Goal: Check status: Check status

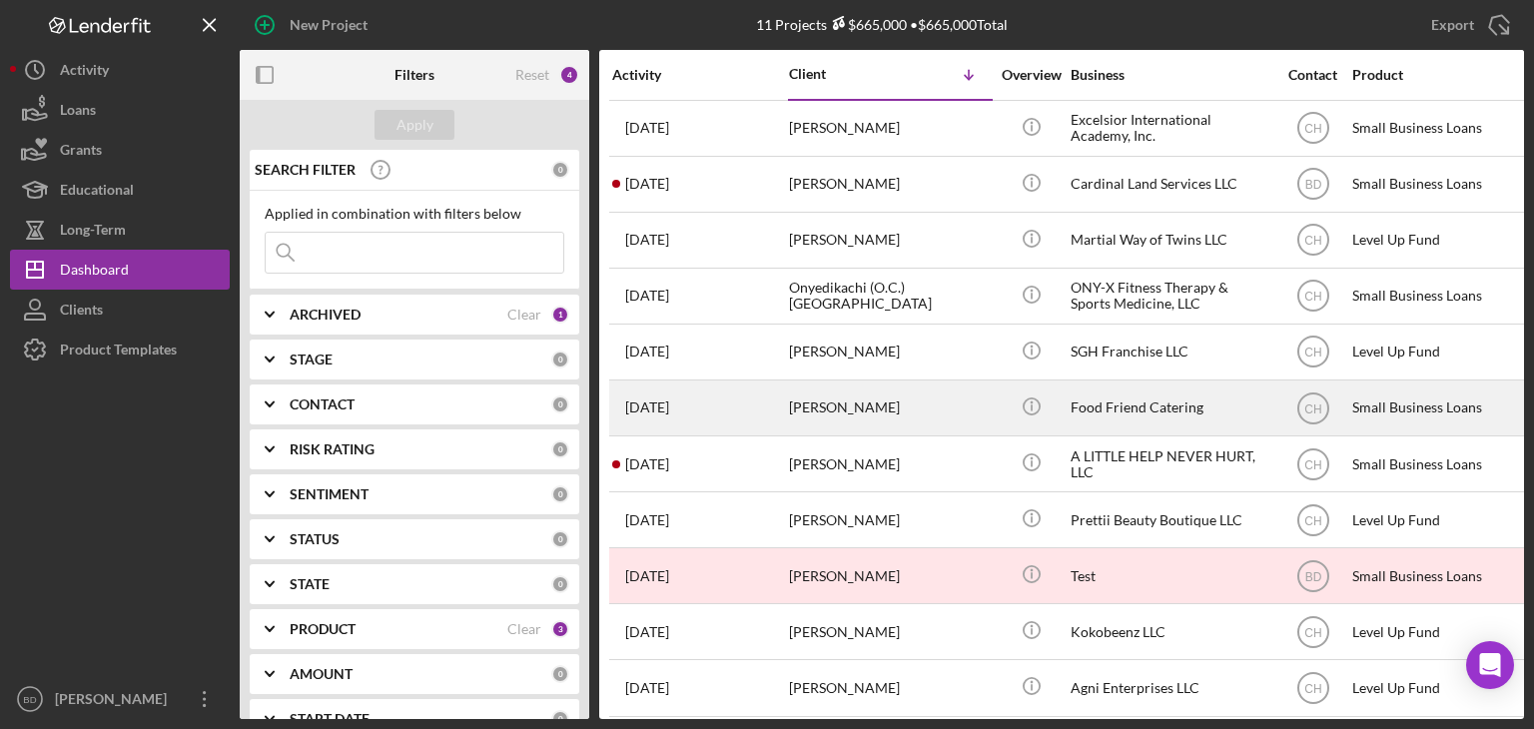
scroll to position [22, 0]
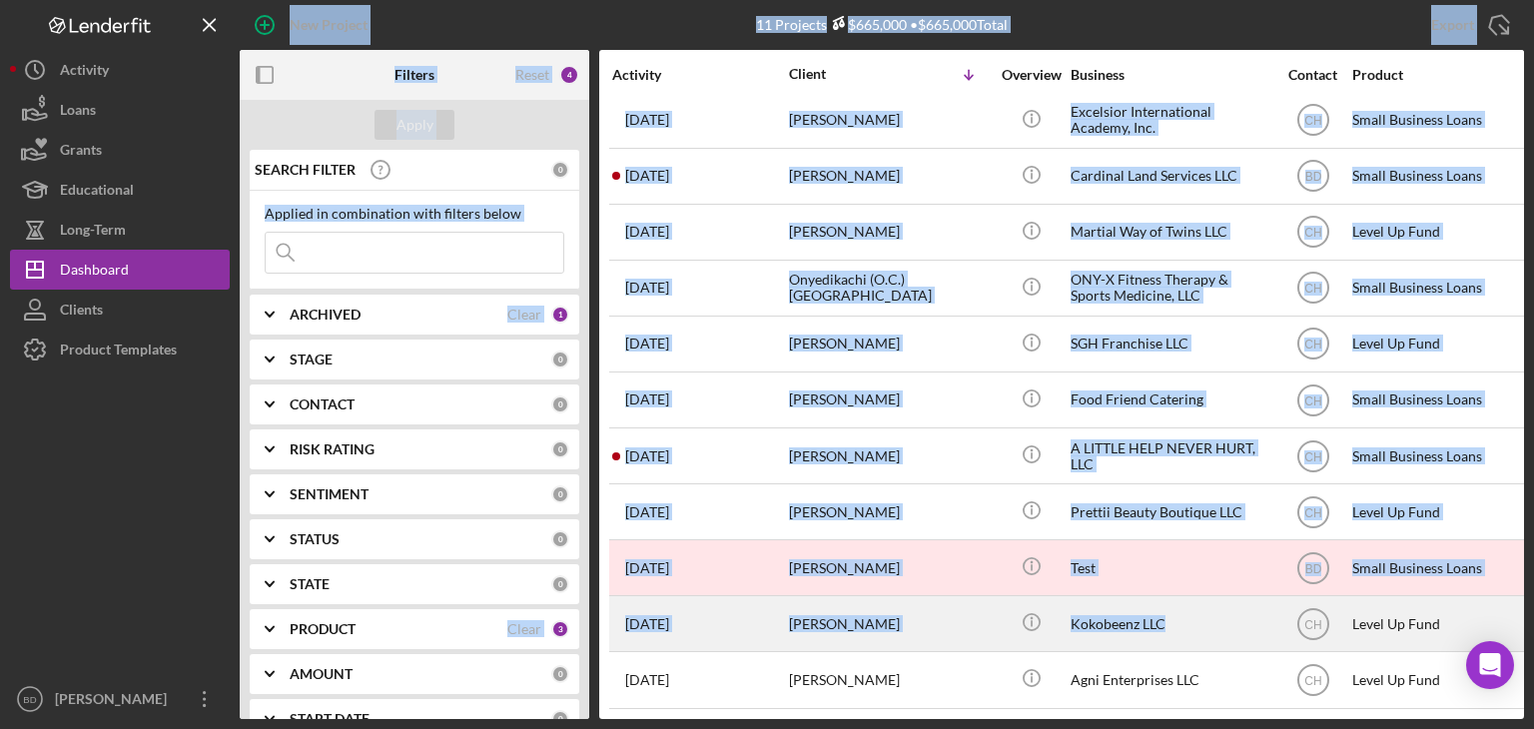
click at [1220, 616] on div "Kokobeenz LLC" at bounding box center [1171, 623] width 200 height 53
